Goal: Task Accomplishment & Management: Use online tool/utility

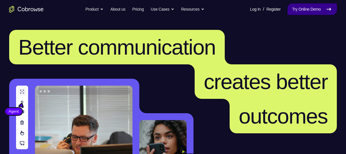
click at [296, 10] on link "Try Online Demo" at bounding box center [311, 8] width 49 height 11
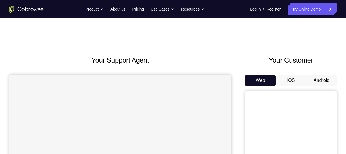
click at [325, 86] on button "Android" at bounding box center [321, 79] width 31 height 11
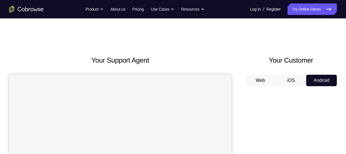
click at [324, 83] on button "Android" at bounding box center [321, 79] width 31 height 11
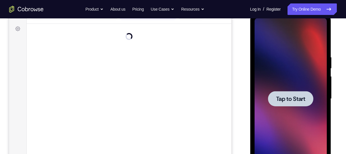
click at [287, 101] on span "Tap to Start" at bounding box center [290, 99] width 29 height 6
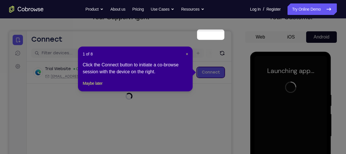
scroll to position [41, 0]
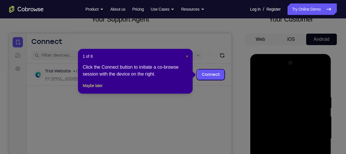
click at [187, 56] on span "×" at bounding box center [187, 56] width 2 height 5
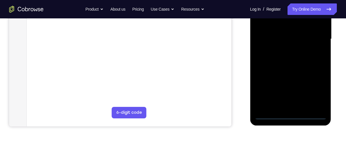
scroll to position [146, 0]
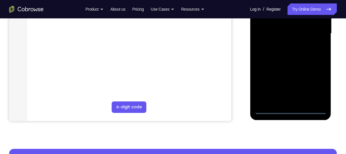
click at [289, 111] on div at bounding box center [290, 33] width 72 height 160
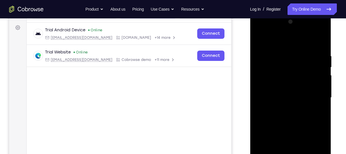
scroll to position [82, 0]
click at [316, 146] on div at bounding box center [290, 97] width 72 height 160
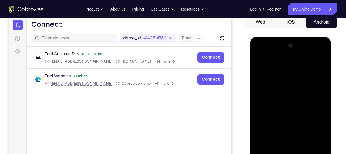
scroll to position [60, 0]
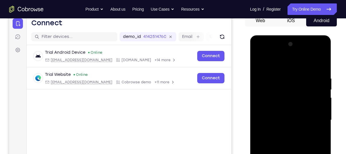
click at [267, 67] on div at bounding box center [290, 120] width 72 height 160
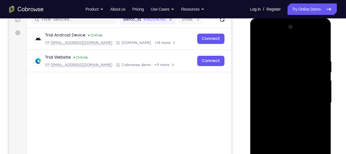
scroll to position [77, 0]
click at [315, 101] on div at bounding box center [290, 102] width 72 height 160
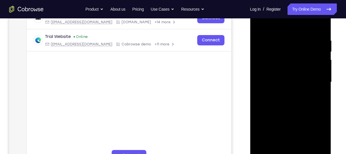
click at [284, 93] on div at bounding box center [290, 82] width 72 height 160
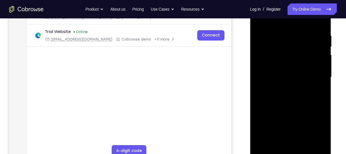
click at [273, 70] on div at bounding box center [290, 77] width 72 height 160
click at [270, 66] on div at bounding box center [290, 77] width 72 height 160
click at [281, 78] on div at bounding box center [290, 77] width 72 height 160
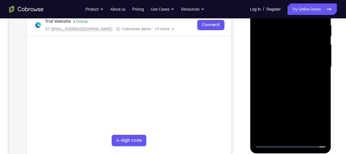
scroll to position [113, 0]
click at [291, 88] on div at bounding box center [290, 66] width 72 height 160
click at [291, 86] on div at bounding box center [290, 66] width 72 height 160
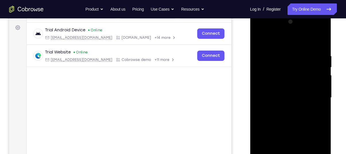
scroll to position [83, 0]
click at [319, 45] on div at bounding box center [290, 97] width 72 height 160
click at [280, 51] on div at bounding box center [290, 97] width 72 height 160
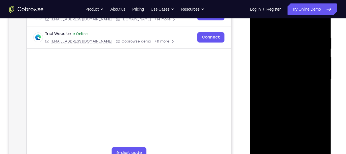
scroll to position [102, 0]
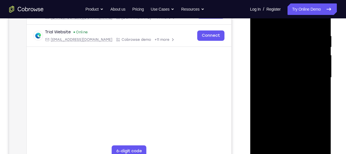
click at [319, 81] on div at bounding box center [290, 77] width 72 height 160
click at [323, 74] on div at bounding box center [290, 77] width 72 height 160
click at [318, 22] on div at bounding box center [290, 77] width 72 height 160
click at [301, 32] on div at bounding box center [290, 77] width 72 height 160
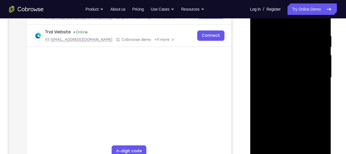
click at [319, 23] on div at bounding box center [290, 77] width 72 height 160
click at [321, 20] on div at bounding box center [290, 77] width 72 height 160
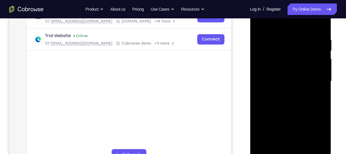
scroll to position [98, 0]
click at [258, 22] on div at bounding box center [290, 81] width 72 height 160
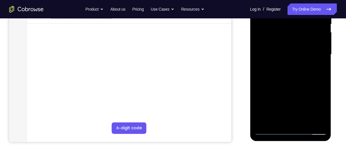
scroll to position [125, 0]
drag, startPoint x: 300, startPoint y: 93, endPoint x: 293, endPoint y: 43, distance: 50.3
click at [293, 43] on div at bounding box center [290, 54] width 72 height 160
drag, startPoint x: 290, startPoint y: 103, endPoint x: 290, endPoint y: 7, distance: 96.8
click at [290, 7] on div at bounding box center [290, 54] width 72 height 160
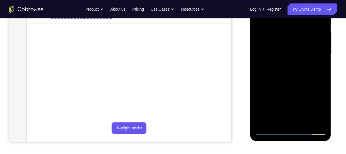
drag, startPoint x: 298, startPoint y: 52, endPoint x: 296, endPoint y: 135, distance: 83.4
click at [296, 135] on div at bounding box center [290, 55] width 81 height 171
drag, startPoint x: 286, startPoint y: 60, endPoint x: 294, endPoint y: 122, distance: 61.8
click at [294, 122] on div at bounding box center [290, 54] width 72 height 160
drag, startPoint x: 296, startPoint y: 29, endPoint x: 305, endPoint y: 66, distance: 39.1
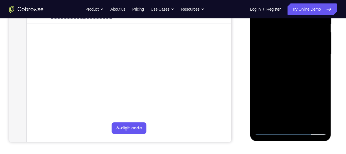
click at [305, 66] on div at bounding box center [290, 54] width 72 height 160
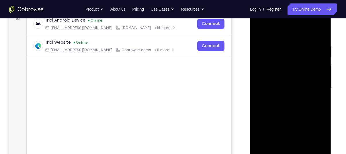
scroll to position [92, 0]
click at [280, 44] on div at bounding box center [290, 87] width 72 height 160
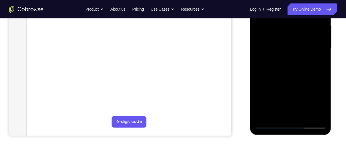
scroll to position [132, 0]
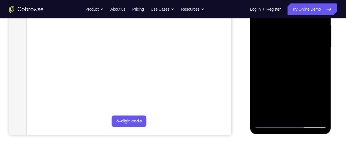
click at [322, 113] on div at bounding box center [290, 47] width 72 height 160
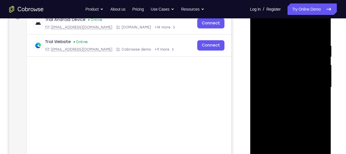
scroll to position [84, 0]
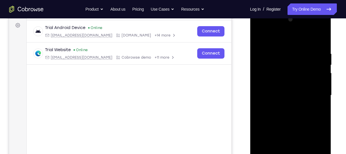
drag, startPoint x: 320, startPoint y: 72, endPoint x: 269, endPoint y: 66, distance: 51.5
click at [269, 66] on div at bounding box center [290, 95] width 72 height 160
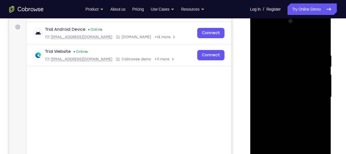
click at [323, 72] on div at bounding box center [290, 97] width 72 height 160
click at [319, 41] on div at bounding box center [290, 97] width 72 height 160
drag, startPoint x: 311, startPoint y: 53, endPoint x: 271, endPoint y: 53, distance: 40.7
click at [271, 53] on div at bounding box center [290, 97] width 72 height 160
drag, startPoint x: 299, startPoint y: 55, endPoint x: 249, endPoint y: 51, distance: 50.3
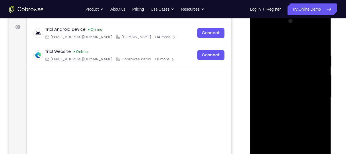
click at [250, 51] on html "Online web based iOS Simulators and Android Emulators. Run iPhone, iPad, Mobile…" at bounding box center [291, 98] width 82 height 172
drag, startPoint x: 290, startPoint y: 50, endPoint x: 240, endPoint y: 48, distance: 50.2
click at [250, 48] on html "Online web based iOS Simulators and Android Emulators. Run iPhone, iPad, Mobile…" at bounding box center [291, 98] width 82 height 172
drag, startPoint x: 302, startPoint y: 48, endPoint x: 244, endPoint y: 49, distance: 58.5
click at [250, 49] on html "Online web based iOS Simulators and Android Emulators. Run iPhone, iPad, Mobile…" at bounding box center [291, 98] width 82 height 172
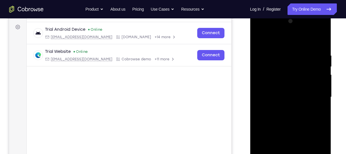
drag, startPoint x: 313, startPoint y: 56, endPoint x: 255, endPoint y: 51, distance: 58.1
click at [255, 51] on div at bounding box center [290, 97] width 72 height 160
drag, startPoint x: 300, startPoint y: 51, endPoint x: 250, endPoint y: 53, distance: 49.6
click at [250, 53] on div at bounding box center [290, 97] width 81 height 171
click at [302, 51] on div at bounding box center [290, 97] width 72 height 160
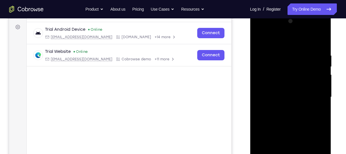
click at [321, 39] on div at bounding box center [290, 97] width 72 height 160
drag, startPoint x: 317, startPoint y: 49, endPoint x: 264, endPoint y: 60, distance: 53.6
click at [264, 60] on div at bounding box center [290, 97] width 72 height 160
click at [269, 51] on div at bounding box center [290, 97] width 72 height 160
click at [263, 41] on div at bounding box center [290, 97] width 72 height 160
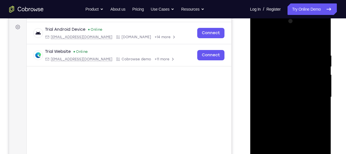
click at [269, 51] on div at bounding box center [290, 97] width 72 height 160
click at [320, 41] on div at bounding box center [290, 97] width 72 height 160
click at [259, 42] on div at bounding box center [290, 97] width 72 height 160
click at [319, 42] on div at bounding box center [290, 97] width 72 height 160
drag, startPoint x: 316, startPoint y: 47, endPoint x: 249, endPoint y: 50, distance: 66.8
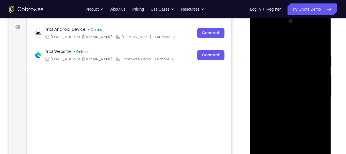
click at [250, 50] on html "Online web based iOS Simulators and Android Emulators. Run iPhone, iPad, Mobile…" at bounding box center [291, 98] width 82 height 172
drag, startPoint x: 273, startPoint y: 55, endPoint x: 245, endPoint y: 54, distance: 28.1
click at [250, 54] on html "Online web based iOS Simulators and Android Emulators. Run iPhone, iPad, Mobile…" at bounding box center [291, 98] width 82 height 172
drag, startPoint x: 304, startPoint y: 54, endPoint x: 263, endPoint y: 49, distance: 41.5
click at [263, 49] on div at bounding box center [290, 97] width 72 height 160
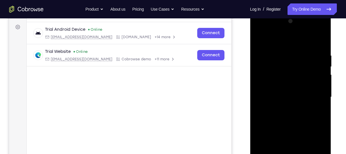
drag, startPoint x: 304, startPoint y: 48, endPoint x: 256, endPoint y: 44, distance: 48.9
click at [256, 44] on div at bounding box center [290, 97] width 72 height 160
drag, startPoint x: 299, startPoint y: 49, endPoint x: 244, endPoint y: 54, distance: 54.6
click at [250, 54] on html "Online web based iOS Simulators and Android Emulators. Run iPhone, iPad, Mobile…" at bounding box center [291, 98] width 82 height 172
drag, startPoint x: 300, startPoint y: 53, endPoint x: 258, endPoint y: 54, distance: 42.1
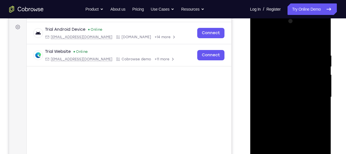
click at [258, 54] on div at bounding box center [290, 97] width 72 height 160
drag, startPoint x: 301, startPoint y: 56, endPoint x: 234, endPoint y: 62, distance: 67.3
click at [250, 62] on html "Online web based iOS Simulators and Android Emulators. Run iPhone, iPad, Mobile…" at bounding box center [291, 98] width 82 height 172
drag, startPoint x: 303, startPoint y: 55, endPoint x: 251, endPoint y: 56, distance: 52.2
click at [251, 56] on div at bounding box center [290, 97] width 81 height 171
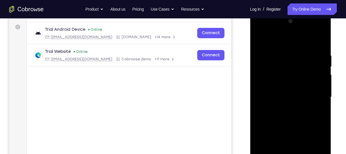
click at [295, 54] on div at bounding box center [290, 97] width 72 height 160
click at [320, 39] on div at bounding box center [290, 97] width 72 height 160
drag, startPoint x: 313, startPoint y: 55, endPoint x: 254, endPoint y: 56, distance: 59.3
click at [254, 56] on div at bounding box center [290, 97] width 81 height 171
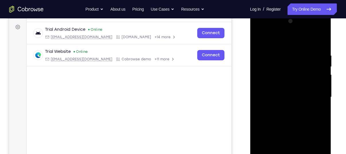
drag, startPoint x: 308, startPoint y: 55, endPoint x: 245, endPoint y: 53, distance: 62.8
click at [250, 53] on html "Online web based iOS Simulators and Android Emulators. Run iPhone, iPad, Mobile…" at bounding box center [291, 98] width 82 height 172
click at [301, 54] on div at bounding box center [290, 97] width 72 height 160
click at [319, 41] on div at bounding box center [290, 97] width 72 height 160
drag, startPoint x: 315, startPoint y: 52, endPoint x: 241, endPoint y: 47, distance: 74.6
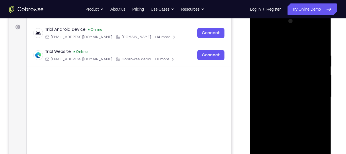
click at [250, 47] on html "Online web based iOS Simulators and Android Emulators. Run iPhone, iPad, Mobile…" at bounding box center [291, 98] width 82 height 172
drag, startPoint x: 325, startPoint y: 56, endPoint x: 256, endPoint y: 58, distance: 69.7
click at [256, 58] on div at bounding box center [290, 97] width 72 height 160
drag, startPoint x: 311, startPoint y: 53, endPoint x: 248, endPoint y: 57, distance: 62.9
click at [250, 57] on html "Online web based iOS Simulators and Android Emulators. Run iPhone, iPad, Mobile…" at bounding box center [291, 98] width 82 height 172
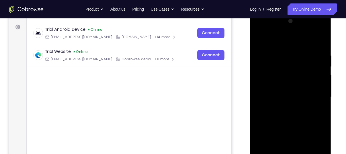
drag, startPoint x: 309, startPoint y: 52, endPoint x: 230, endPoint y: 53, distance: 79.1
click at [250, 53] on html "Online web based iOS Simulators and Android Emulators. Run iPhone, iPad, Mobile…" at bounding box center [291, 98] width 82 height 172
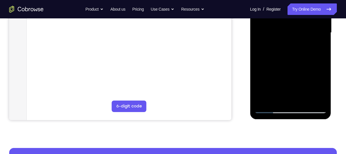
scroll to position [147, 0]
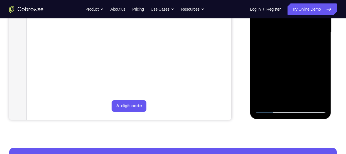
click at [263, 100] on div at bounding box center [290, 32] width 72 height 160
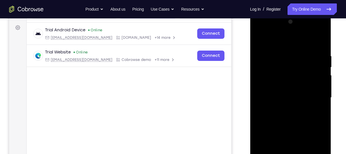
scroll to position [81, 0]
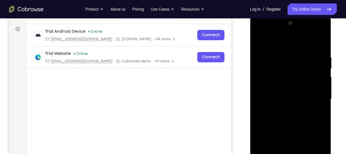
drag, startPoint x: 288, startPoint y: 51, endPoint x: 287, endPoint y: 111, distance: 59.9
click at [287, 111] on div at bounding box center [290, 99] width 72 height 160
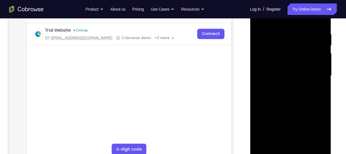
scroll to position [103, 0]
click at [282, 32] on div at bounding box center [290, 76] width 72 height 160
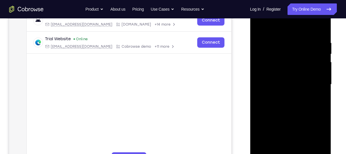
scroll to position [95, 0]
click at [319, 30] on div at bounding box center [290, 85] width 72 height 160
click at [300, 35] on div at bounding box center [290, 85] width 72 height 160
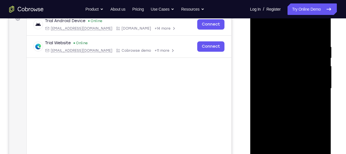
click at [321, 52] on div at bounding box center [290, 88] width 72 height 160
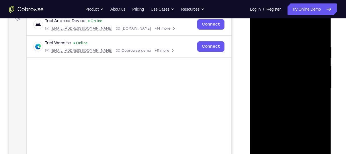
click at [321, 52] on div at bounding box center [290, 88] width 72 height 160
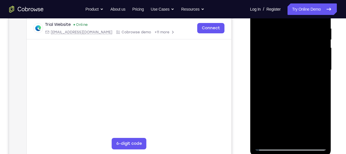
scroll to position [109, 0]
click at [288, 56] on div at bounding box center [290, 70] width 72 height 160
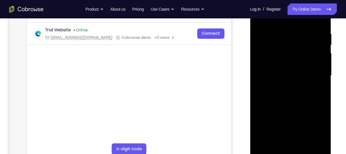
scroll to position [104, 0]
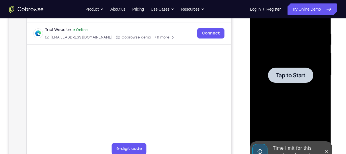
click at [296, 65] on div at bounding box center [290, 75] width 72 height 160
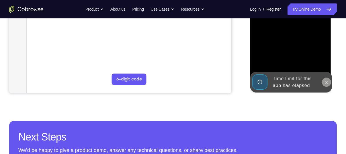
scroll to position [174, 0]
click at [325, 81] on icon at bounding box center [326, 81] width 5 height 5
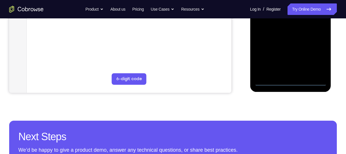
click at [292, 80] on div at bounding box center [290, 5] width 72 height 160
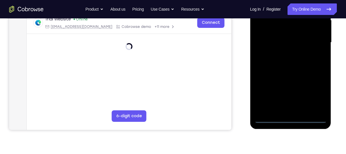
scroll to position [137, 0]
click at [314, 99] on div at bounding box center [290, 42] width 72 height 160
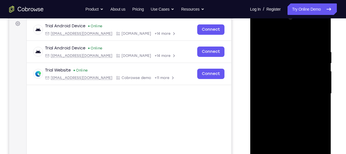
scroll to position [73, 0]
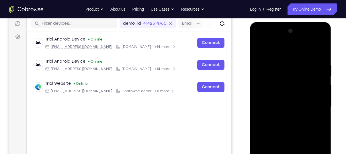
click at [269, 52] on div at bounding box center [290, 106] width 72 height 160
click at [316, 99] on div at bounding box center [290, 106] width 72 height 160
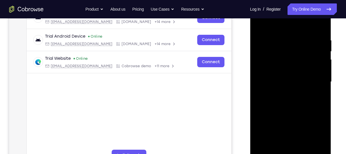
scroll to position [100, 0]
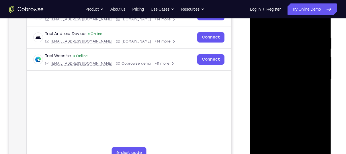
click at [284, 90] on div at bounding box center [290, 79] width 72 height 160
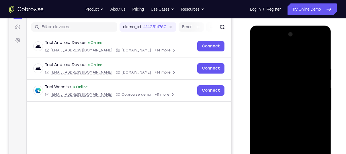
scroll to position [68, 0]
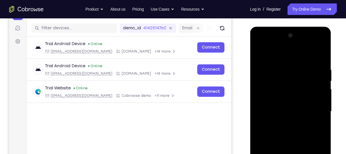
click at [277, 105] on div at bounding box center [290, 111] width 72 height 160
click at [267, 101] on div at bounding box center [290, 111] width 72 height 160
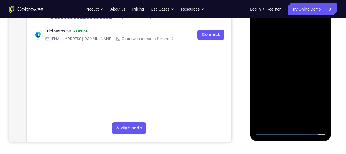
scroll to position [125, 0]
click at [271, 56] on div at bounding box center [290, 54] width 72 height 160
click at [294, 79] on div at bounding box center [290, 54] width 72 height 160
click at [274, 52] on div at bounding box center [290, 54] width 72 height 160
click at [279, 57] on div at bounding box center [290, 54] width 72 height 160
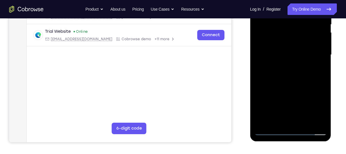
click at [289, 81] on div at bounding box center [290, 54] width 72 height 160
click at [318, 64] on div at bounding box center [290, 54] width 72 height 160
click at [261, 46] on div at bounding box center [290, 54] width 72 height 160
click at [287, 53] on div at bounding box center [290, 54] width 72 height 160
click at [292, 79] on div at bounding box center [290, 54] width 72 height 160
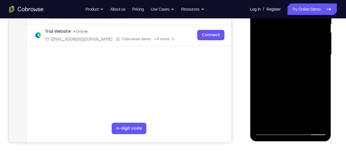
click at [267, 52] on div at bounding box center [290, 54] width 72 height 160
click at [279, 71] on div at bounding box center [290, 54] width 72 height 160
click at [284, 72] on div at bounding box center [290, 54] width 72 height 160
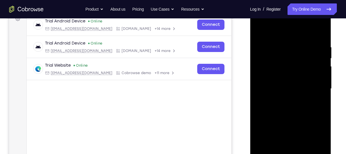
scroll to position [81, 0]
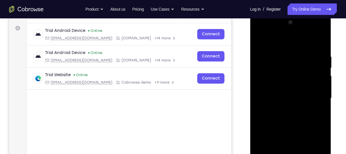
click at [321, 46] on div at bounding box center [290, 98] width 72 height 160
click at [286, 49] on div at bounding box center [290, 98] width 72 height 160
click at [319, 44] on div at bounding box center [290, 98] width 72 height 160
drag, startPoint x: 302, startPoint y: 48, endPoint x: 260, endPoint y: 52, distance: 42.0
click at [260, 52] on div at bounding box center [290, 98] width 72 height 160
